Goal: Find specific page/section: Find specific page/section

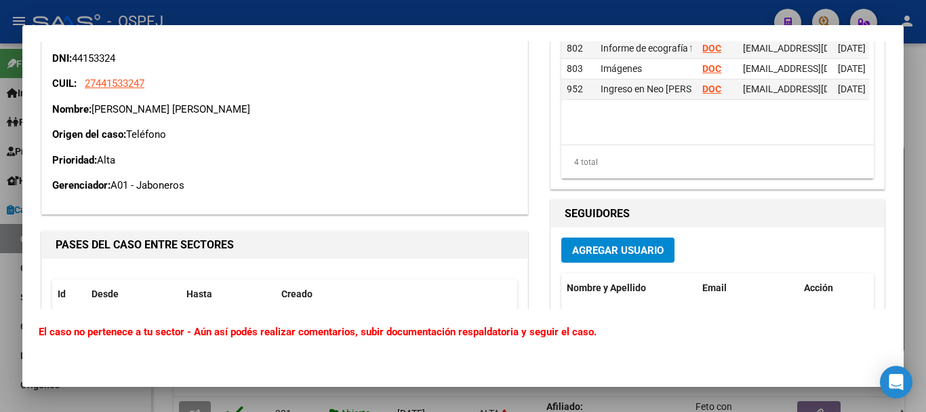
scroll to position [464, 0]
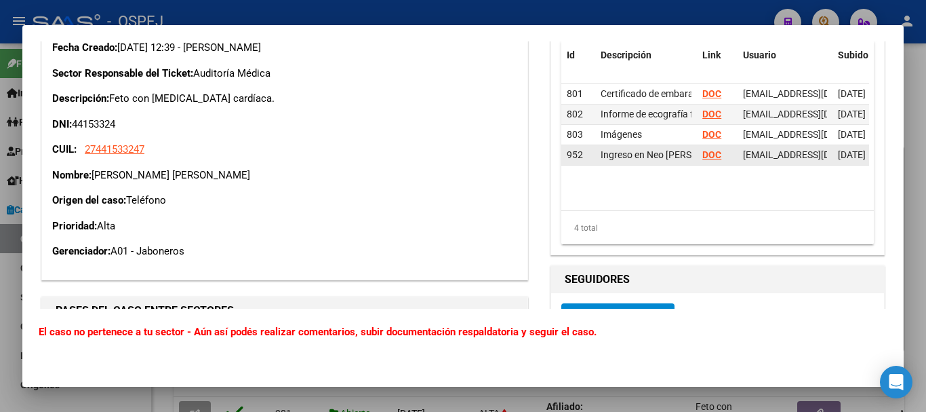
click at [706, 153] on strong "DOC" at bounding box center [712, 154] width 19 height 11
click at [706, 158] on strong "DOC" at bounding box center [712, 154] width 19 height 11
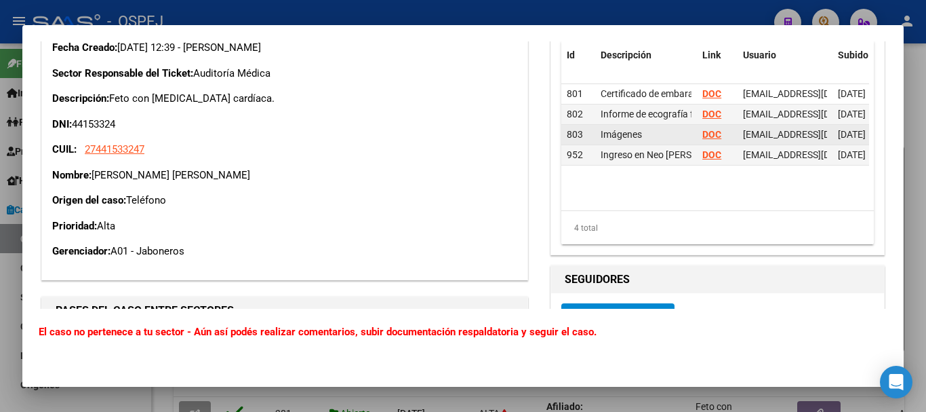
click at [709, 132] on strong "DOC" at bounding box center [712, 134] width 19 height 11
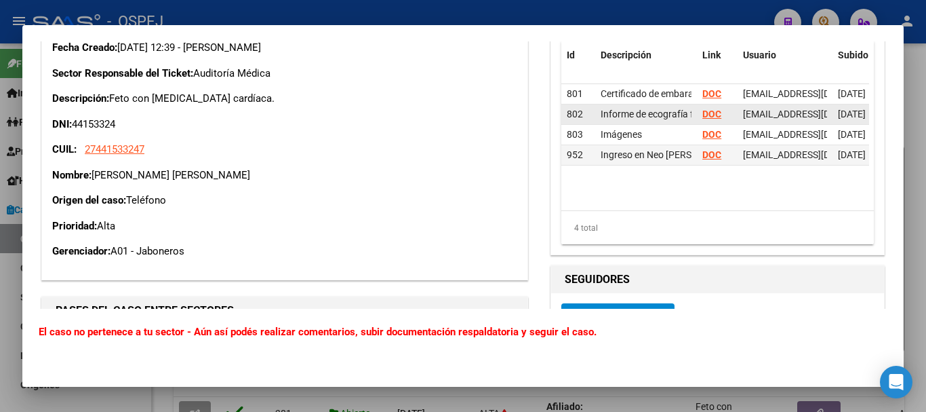
click at [705, 109] on strong "DOC" at bounding box center [712, 113] width 19 height 11
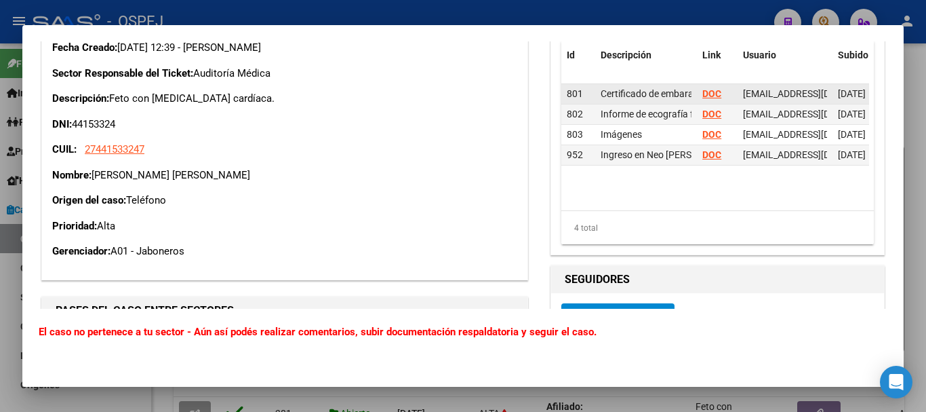
click at [703, 90] on strong "DOC" at bounding box center [712, 93] width 19 height 11
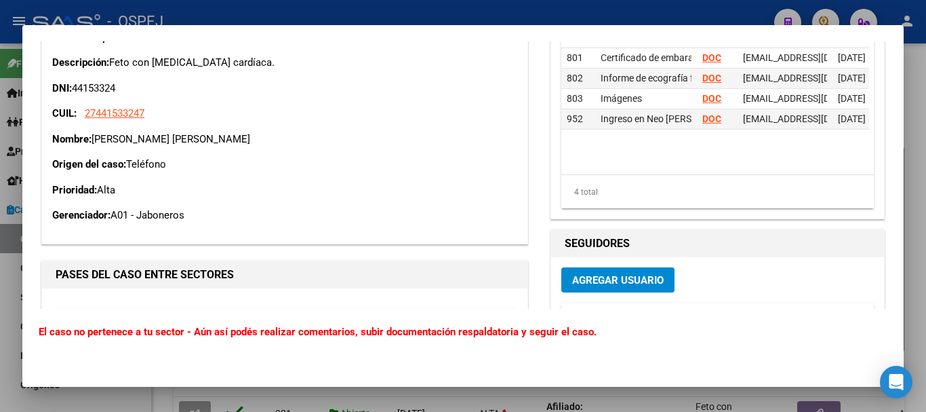
scroll to position [599, 0]
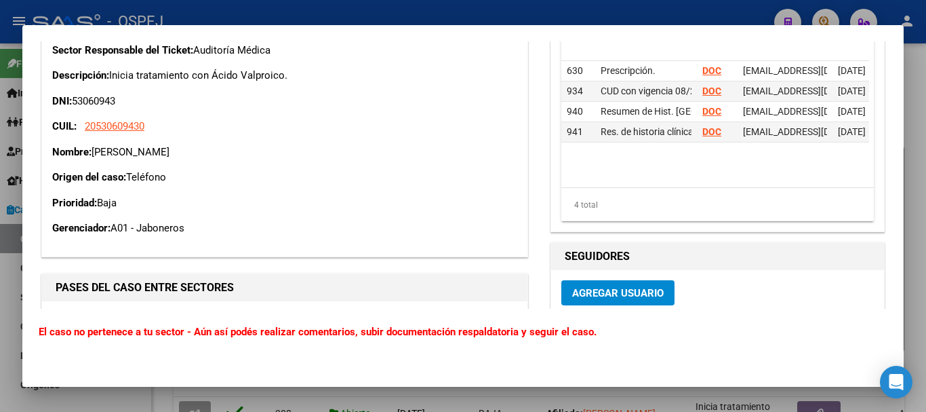
scroll to position [510, 0]
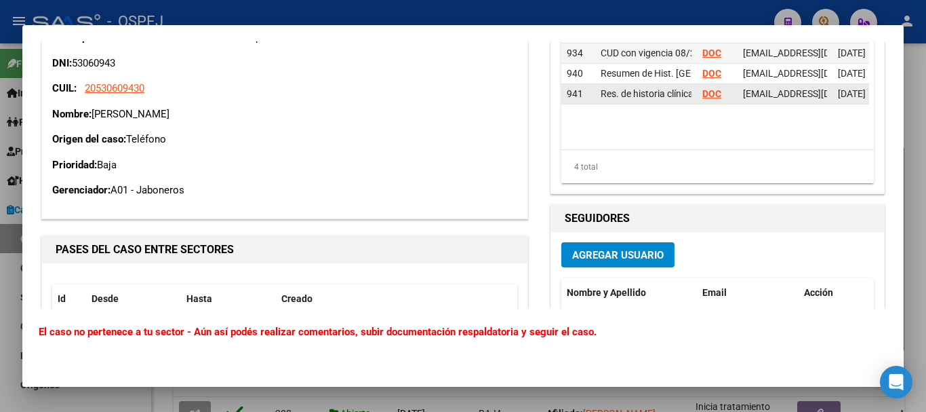
click at [705, 89] on strong "DOC" at bounding box center [712, 93] width 19 height 11
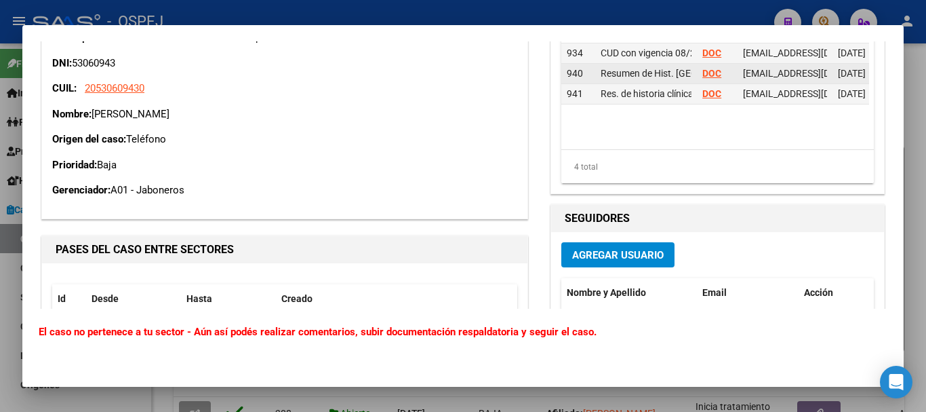
click at [703, 73] on strong "DOC" at bounding box center [712, 73] width 19 height 11
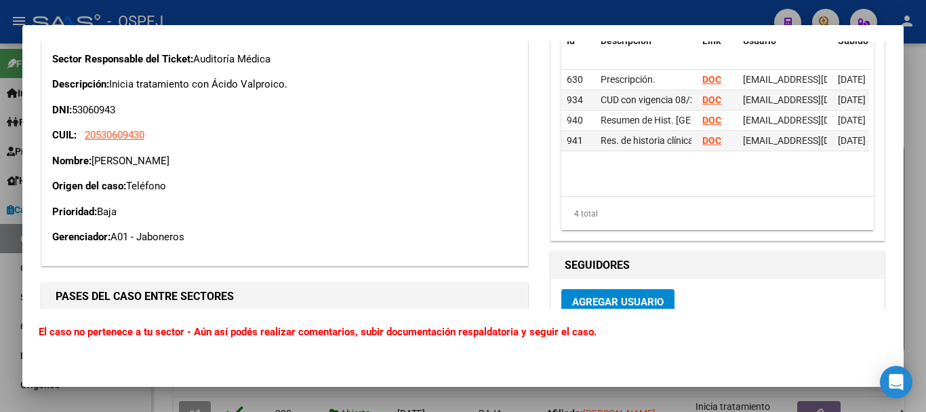
scroll to position [374, 0]
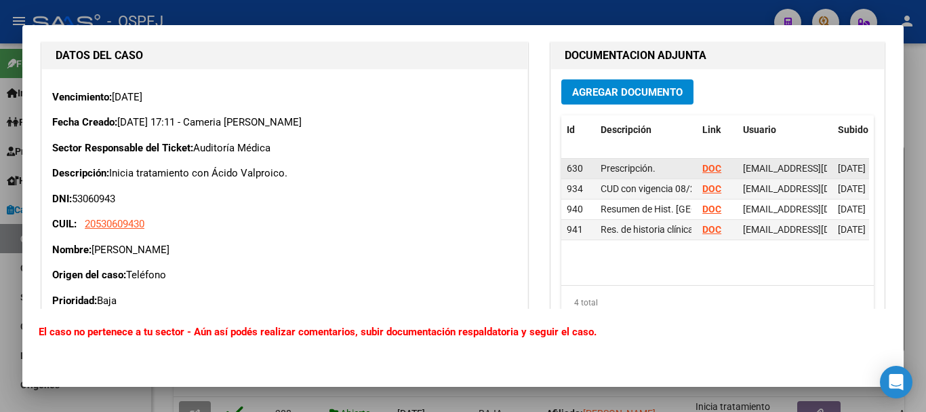
click at [707, 174] on strong "DOC" at bounding box center [712, 168] width 19 height 11
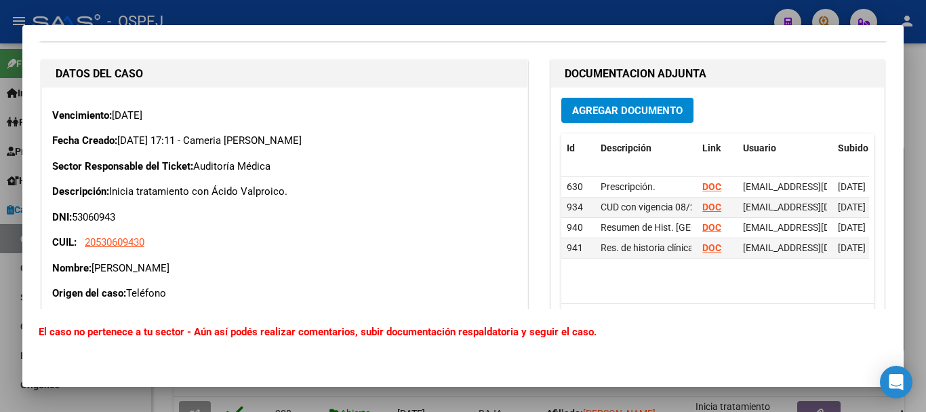
scroll to position [297, 0]
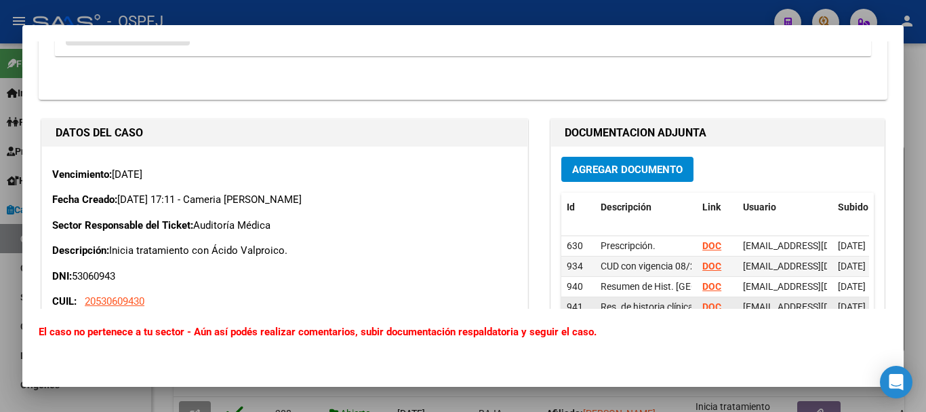
click at [704, 308] on strong "DOC" at bounding box center [712, 306] width 19 height 11
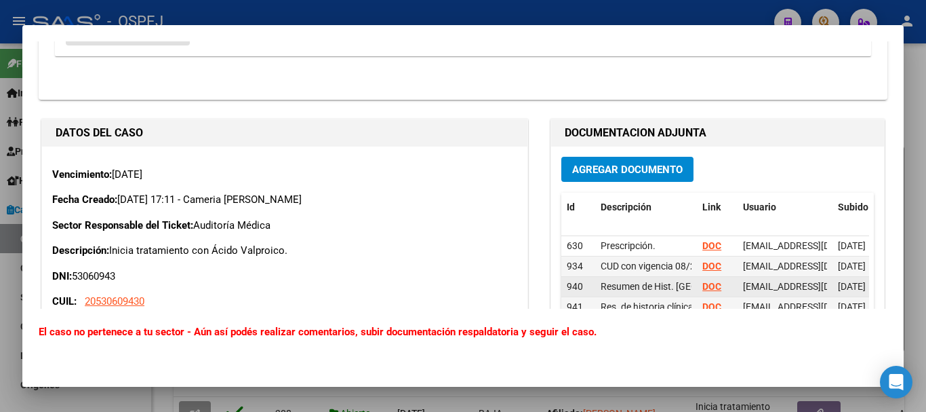
click at [703, 281] on strong "DOC" at bounding box center [712, 286] width 19 height 11
